Goal: Task Accomplishment & Management: Complete application form

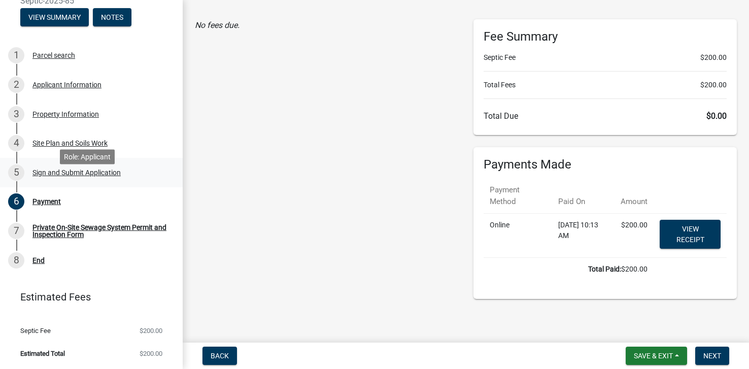
scroll to position [74, 0]
click at [74, 232] on div "Private On-Site Sewage System Permit and Inspection Form" at bounding box center [99, 231] width 134 height 14
click at [60, 232] on div "Private On-Site Sewage System Permit and Inspection Form" at bounding box center [99, 231] width 134 height 14
click at [719, 355] on span "Next" at bounding box center [713, 356] width 18 height 8
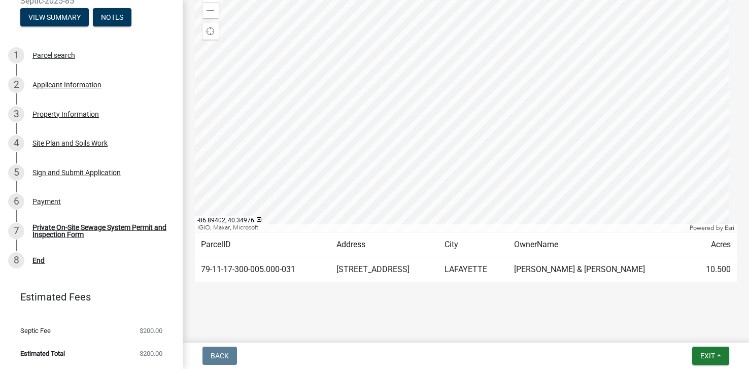
scroll to position [146, 0]
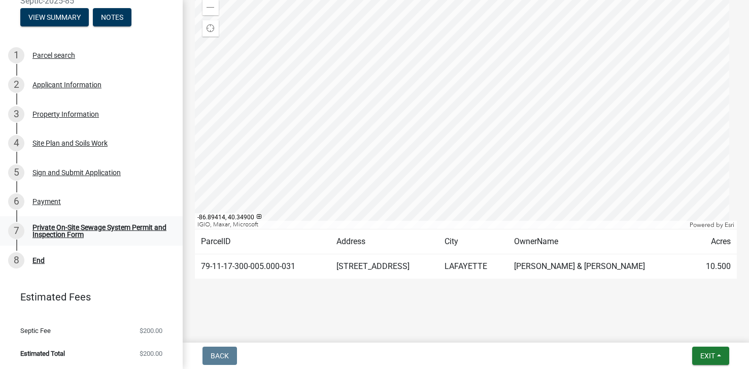
click at [77, 233] on div "Private On-Site Sewage System Permit and Inspection Form" at bounding box center [99, 231] width 134 height 14
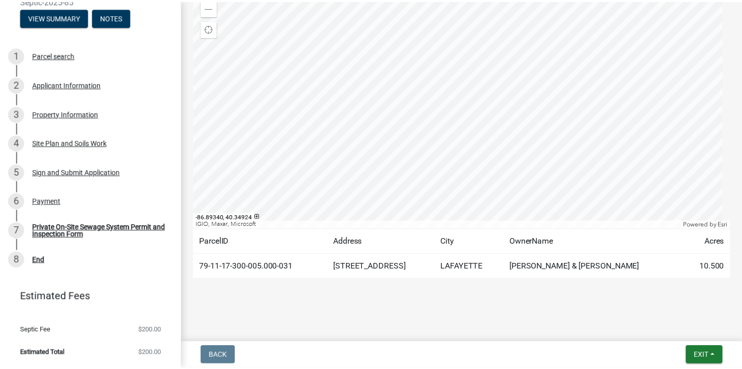
scroll to position [0, 0]
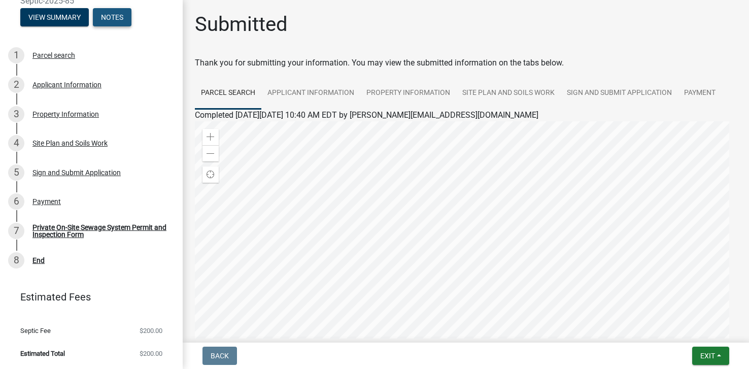
click at [123, 17] on button "Notes" at bounding box center [112, 17] width 39 height 18
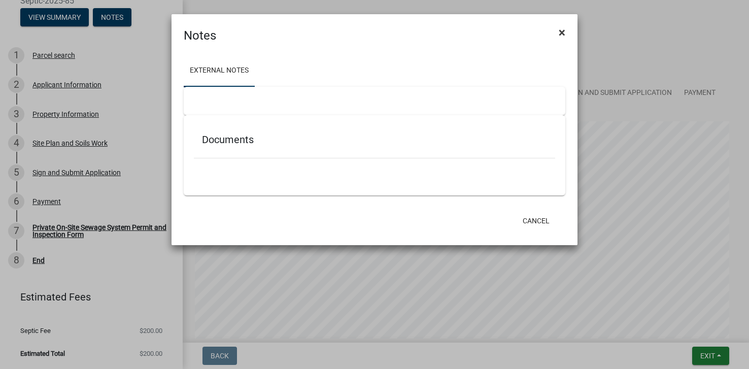
click at [563, 32] on span "×" at bounding box center [562, 32] width 7 height 14
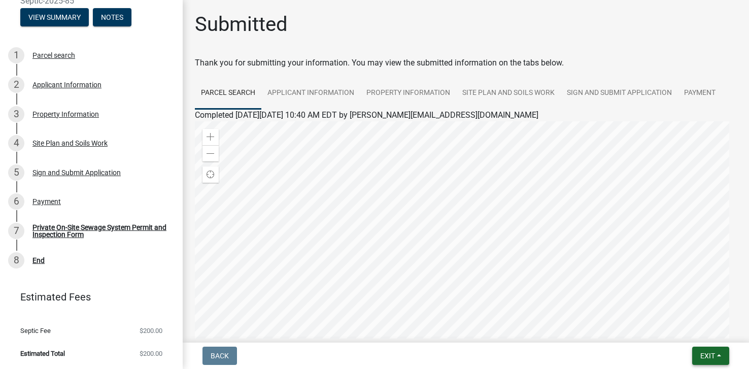
click at [709, 355] on span "Exit" at bounding box center [707, 356] width 15 height 8
click at [685, 332] on button "Save & Exit" at bounding box center [689, 329] width 81 height 24
